Goal: Check status: Check status

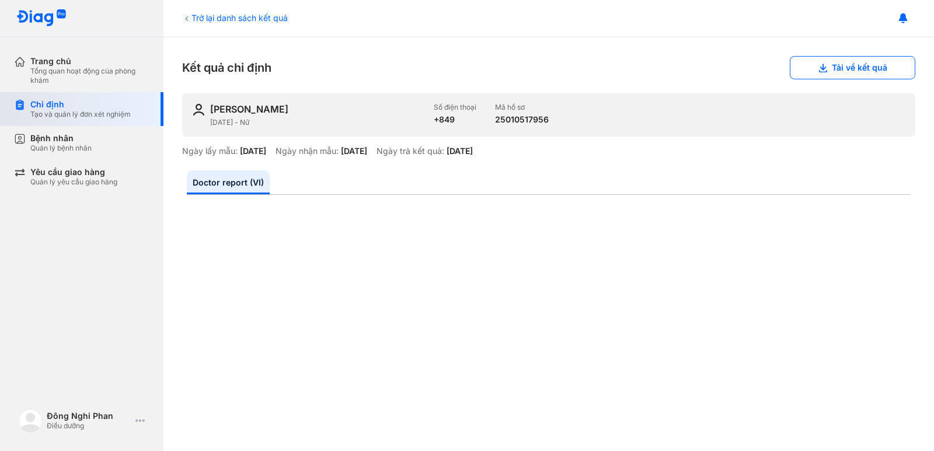
click at [77, 123] on div "Chỉ định Tạo và quản lý đơn xét nghiệm" at bounding box center [88, 109] width 149 height 34
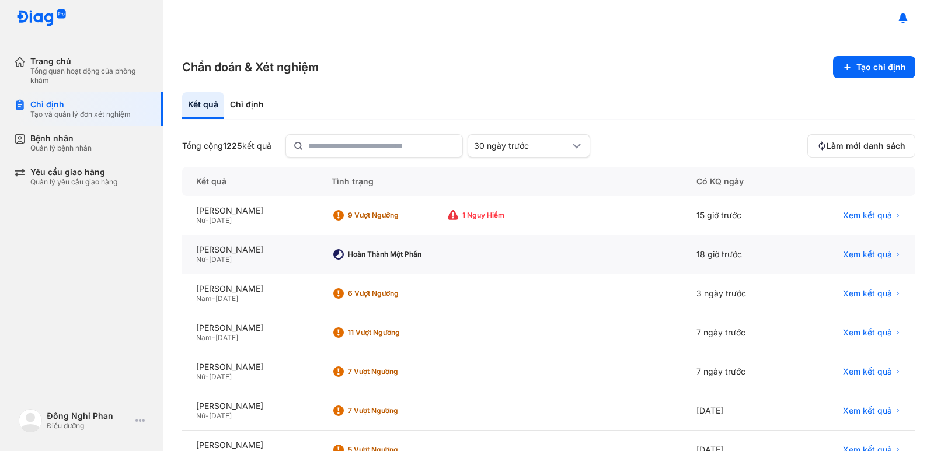
click at [404, 259] on div "Hoàn thành một phần" at bounding box center [394, 254] width 93 height 9
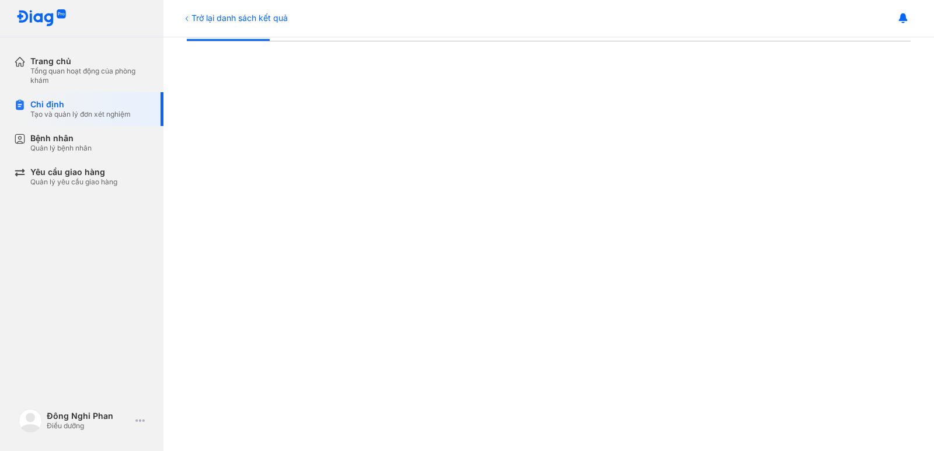
scroll to position [101, 0]
